Goal: Ask a question

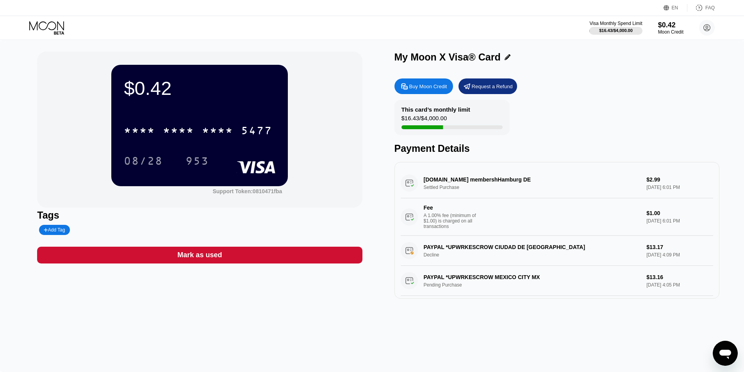
click at [715, 340] on div "$0.42 * * * * * * * * * * * * 5477 08/28 953 Support Token: 0810471fba Tags Add…" at bounding box center [372, 206] width 744 height 332
click at [717, 355] on div "Open messaging window" at bounding box center [724, 353] width 23 height 23
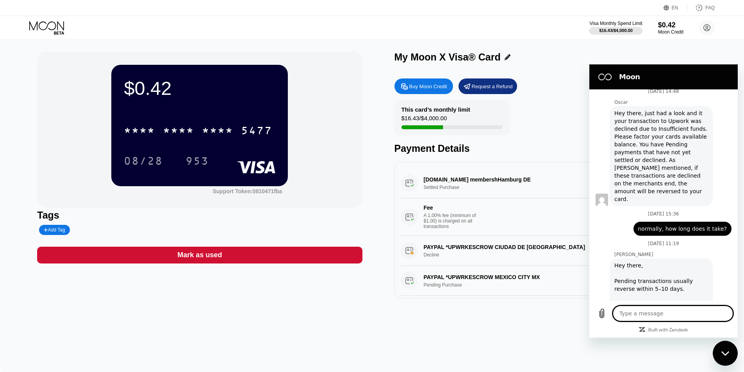
type textarea "x"
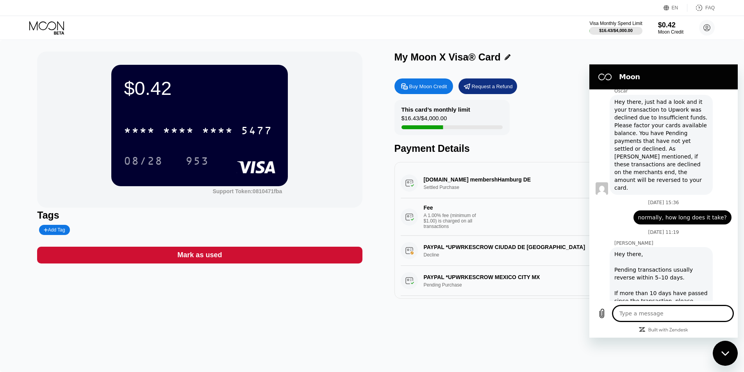
scroll to position [931, 0]
click at [646, 315] on textarea at bounding box center [672, 314] width 120 height 16
type textarea "I"
type textarea "x"
type textarea "I"
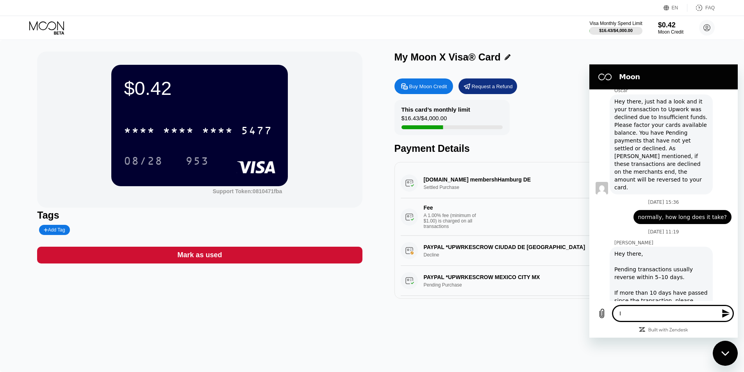
type textarea "x"
type textarea "I d"
type textarea "x"
type textarea "I di"
type textarea "x"
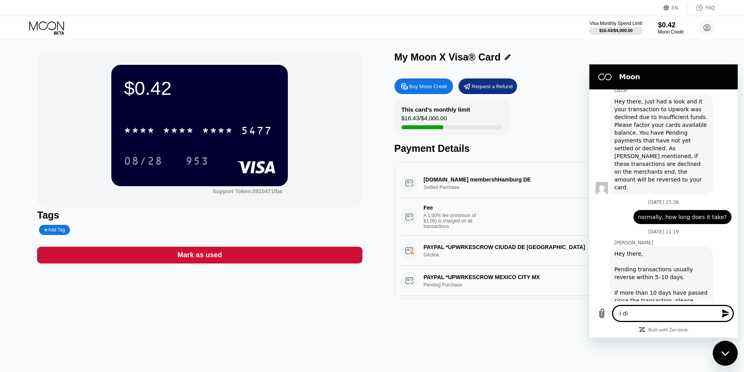
type textarea "I did"
type textarea "x"
type textarea "I didn"
type textarea "x"
type textarea "I didn'"
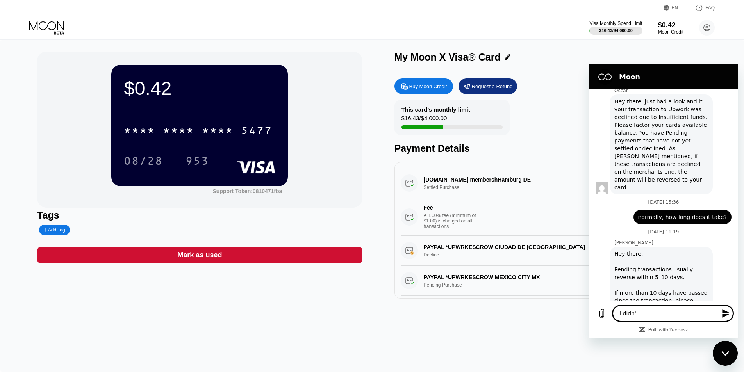
type textarea "x"
type textarea "I didn't"
type textarea "x"
type textarea "I didn't"
type textarea "x"
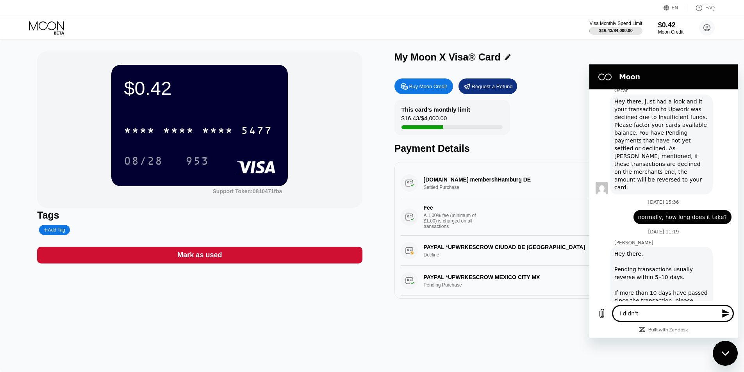
type textarea "I didn't r"
type textarea "x"
type textarea "I didn't re"
type textarea "x"
type textarea "I didn't rec"
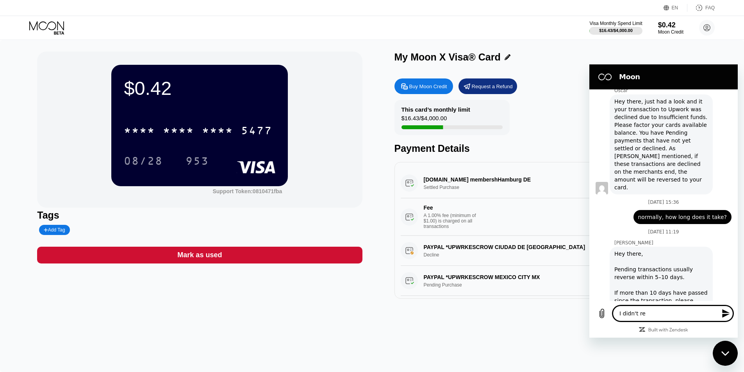
type textarea "x"
type textarea "I didn't rece"
type textarea "x"
type textarea "I didn't recei"
type textarea "x"
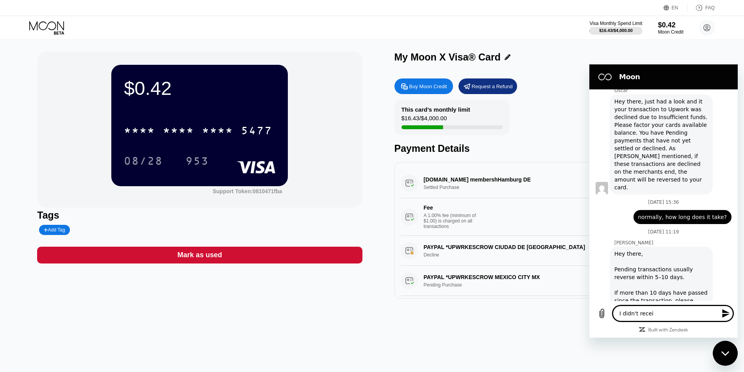
type textarea "I didn't receiv"
type textarea "x"
type textarea "I didn't receive"
type textarea "x"
type textarea "I didn't receive"
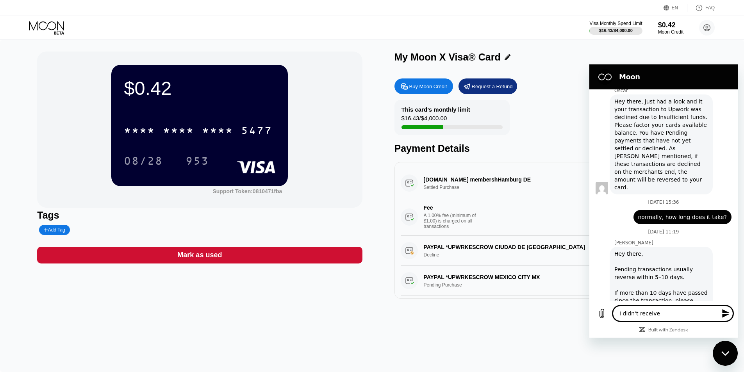
type textarea "x"
type textarea "I didn't receive m"
type textarea "x"
type textarea "I didn't receive mo"
type textarea "x"
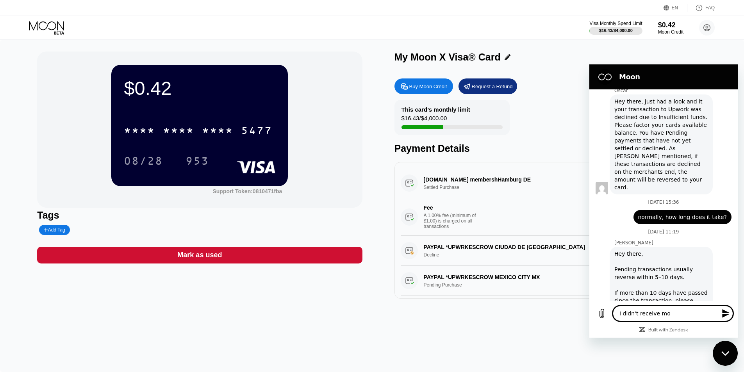
type textarea "I didn't receive mon"
type textarea "x"
type textarea "I didn't receive mone"
type textarea "x"
type textarea "I didn't receive money"
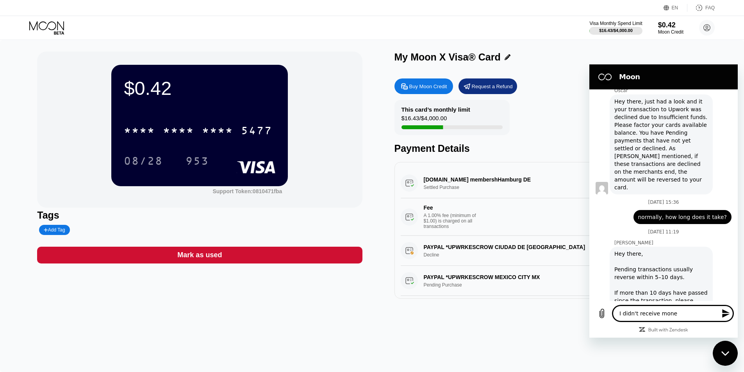
type textarea "x"
type textarea "I didn't receive money"
type textarea "x"
type textarea "I didn't receive money y"
type textarea "x"
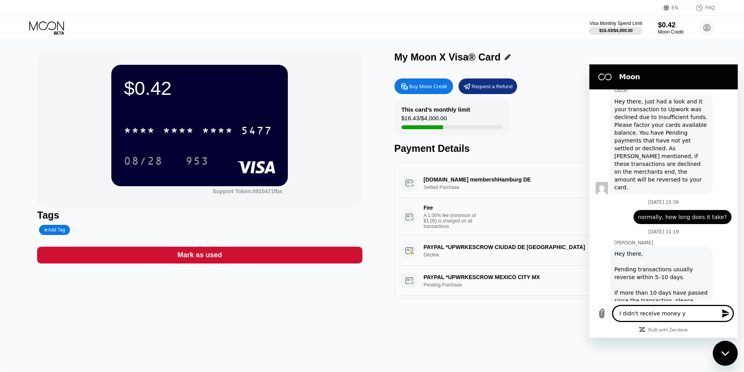
type textarea "I didn't receive money ye"
type textarea "x"
type textarea "I didn't receive money yes"
type textarea "x"
type textarea "I didn't receive money yest"
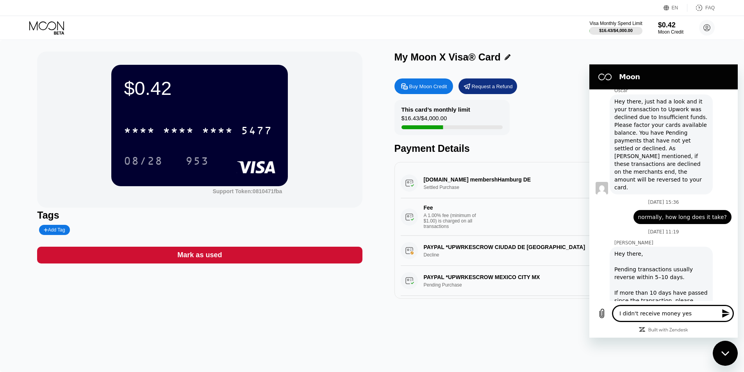
type textarea "x"
type textarea "I didn't receive money yes"
type textarea "x"
type textarea "I didn't receive money ye"
type textarea "x"
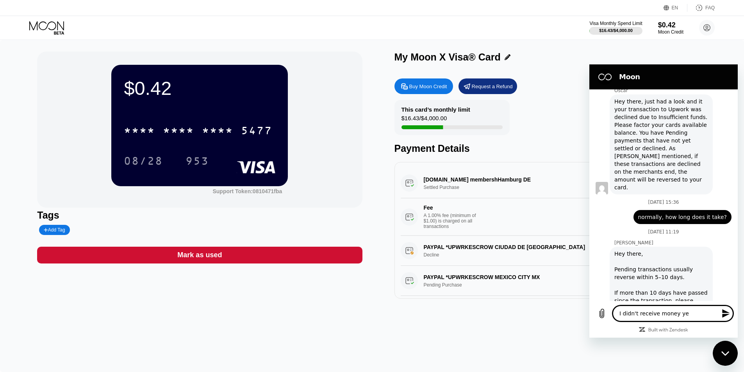
type textarea "I didn't receive money yet"
type textarea "x"
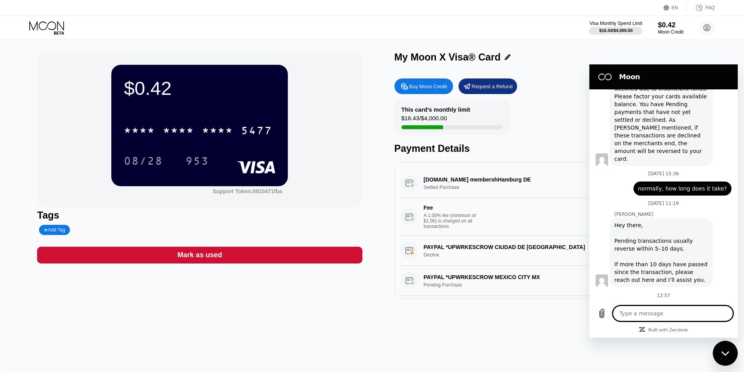
type textarea "P"
type textarea "x"
type textarea "Pl"
type textarea "x"
type textarea "Ple"
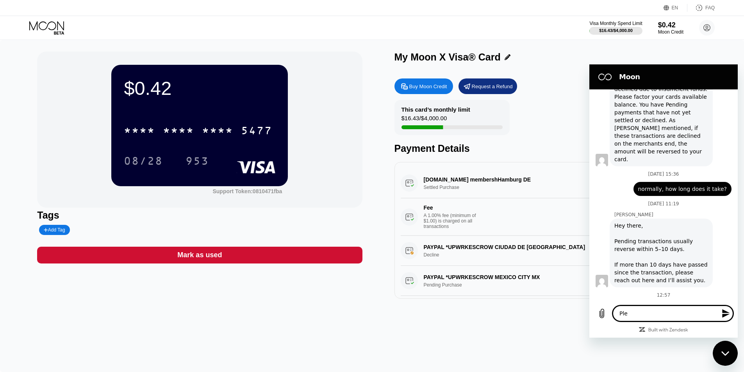
type textarea "x"
type textarea "Plea"
type textarea "x"
type textarea "Please"
type textarea "x"
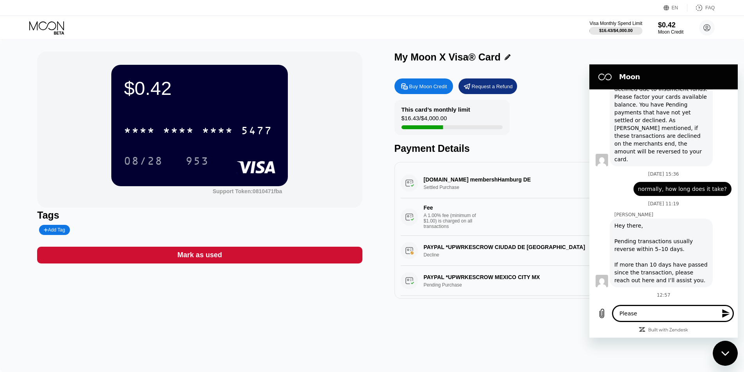
scroll to position [961, 0]
type textarea "Please"
type textarea "x"
type textarea "Please h"
type textarea "x"
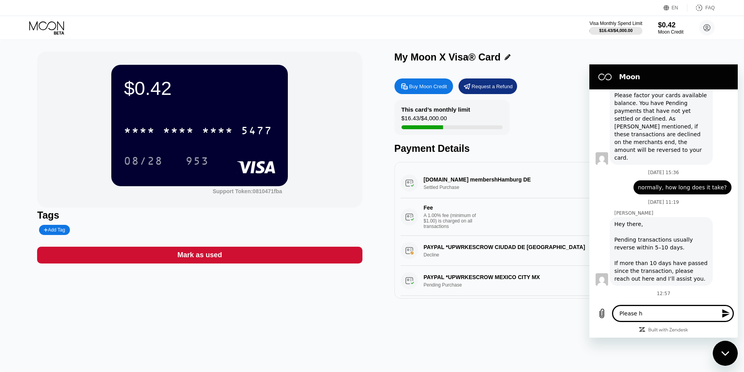
type textarea "Please he"
type textarea "x"
type textarea "Please hel"
type textarea "x"
type textarea "Please help"
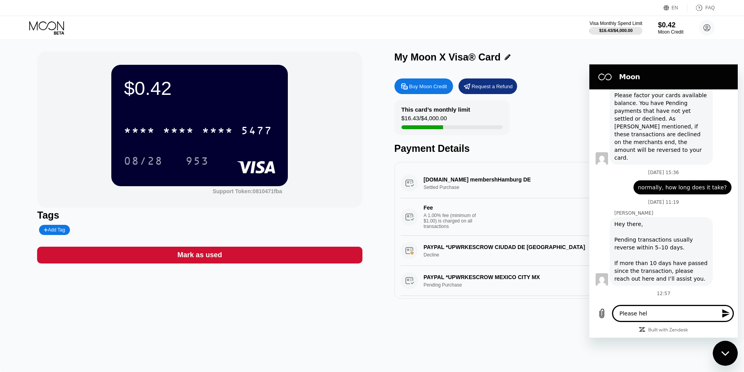
type textarea "x"
type textarea "Please help"
type textarea "x"
type textarea "Please help m"
type textarea "x"
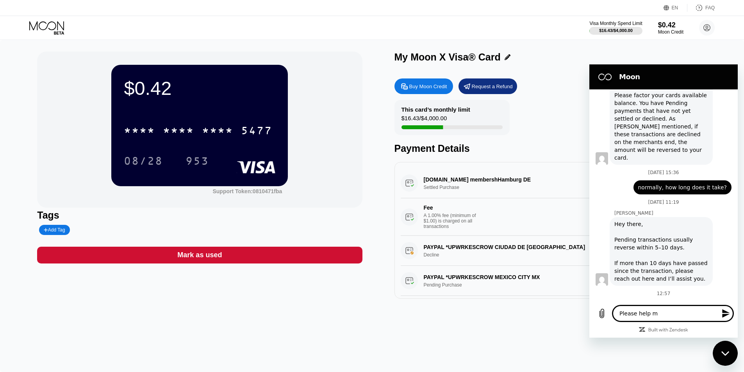
type textarea "Please help me"
type textarea "x"
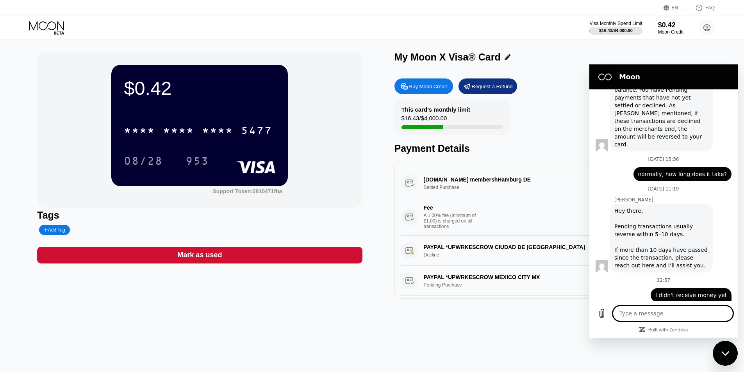
scroll to position [976, 0]
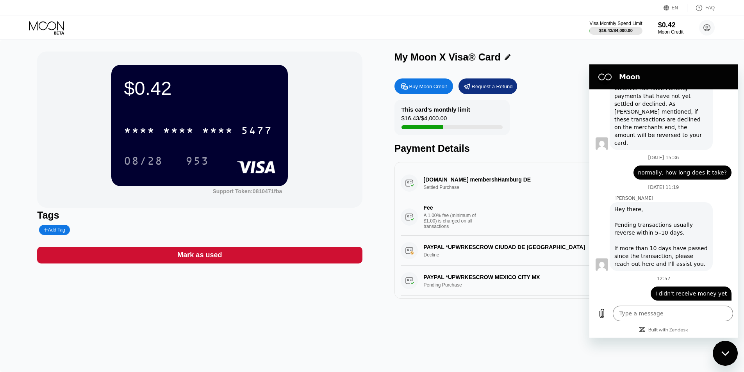
click at [360, 356] on div "$0.42 * * * * * * * * * * * * 5477 08/28 953 Support Token: 0810471fba Tags Add…" at bounding box center [372, 206] width 744 height 332
click at [720, 357] on div "Close messaging window" at bounding box center [724, 353] width 23 height 23
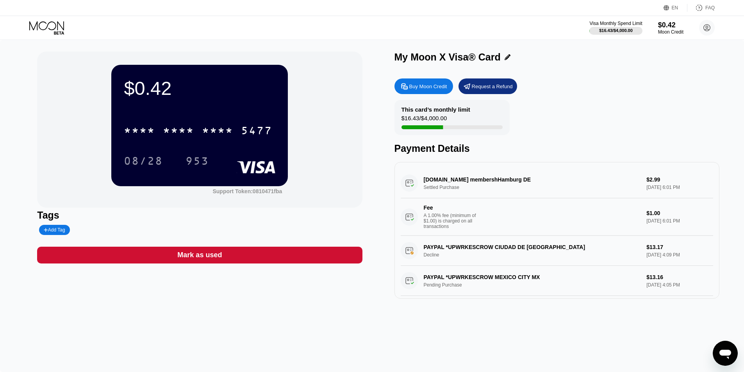
click at [735, 358] on div "Open messaging window" at bounding box center [724, 353] width 23 height 23
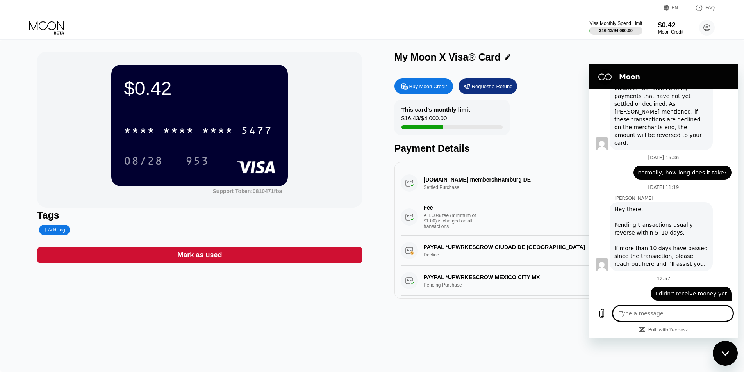
scroll to position [0, 0]
click at [558, 344] on div "$0.42 * * * * * * * * * * * * 5477 08/28 953 Support Token: 0810471fba Tags Add…" at bounding box center [372, 206] width 744 height 332
click at [612, 329] on div at bounding box center [663, 332] width 148 height 12
click at [552, 352] on div "$0.42 * * * * * * * * * * * * 5477 08/28 953 Support Token: 0810471fba Tags Add…" at bounding box center [372, 206] width 744 height 332
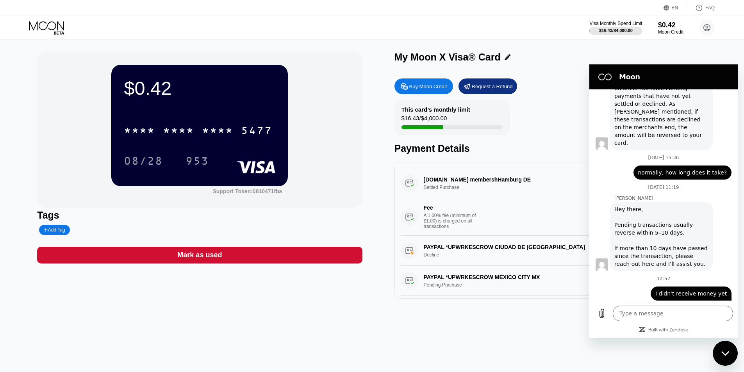
click at [552, 349] on div "$0.42 * * * * * * * * * * * * 5477 08/28 953 Support Token: 0810471fba Tags Add…" at bounding box center [372, 206] width 744 height 332
click at [705, 45] on div "$0.42 * * * * * * * * * * * * 5477 08/28 953 Support Token: 0810471fba Tags Add…" at bounding box center [372, 206] width 744 height 332
drag, startPoint x: 692, startPoint y: 79, endPoint x: 688, endPoint y: 88, distance: 10.0
click at [688, 88] on section "Moon" at bounding box center [663, 76] width 148 height 25
click at [677, 56] on div "My Moon X Visa® Card" at bounding box center [556, 57] width 325 height 11
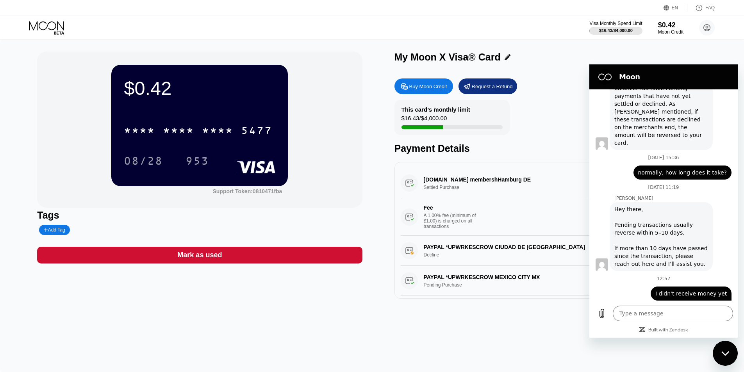
click at [724, 351] on icon "Close messaging window" at bounding box center [725, 353] width 8 height 5
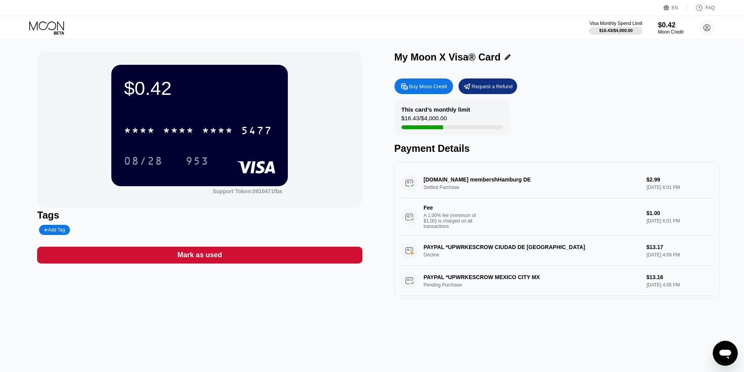
click at [625, 352] on div "$0.42 * * * * * * * * * * * * 5477 08/28 953 Support Token: 0810471fba Tags Add…" at bounding box center [372, 206] width 744 height 332
type textarea "x"
click at [304, 310] on div "$0.42 * * * * * * * * * * * * 5477 08/28 953 Support Token: 0810471fba Tags Add…" at bounding box center [372, 206] width 744 height 332
